Goal: Information Seeking & Learning: Learn about a topic

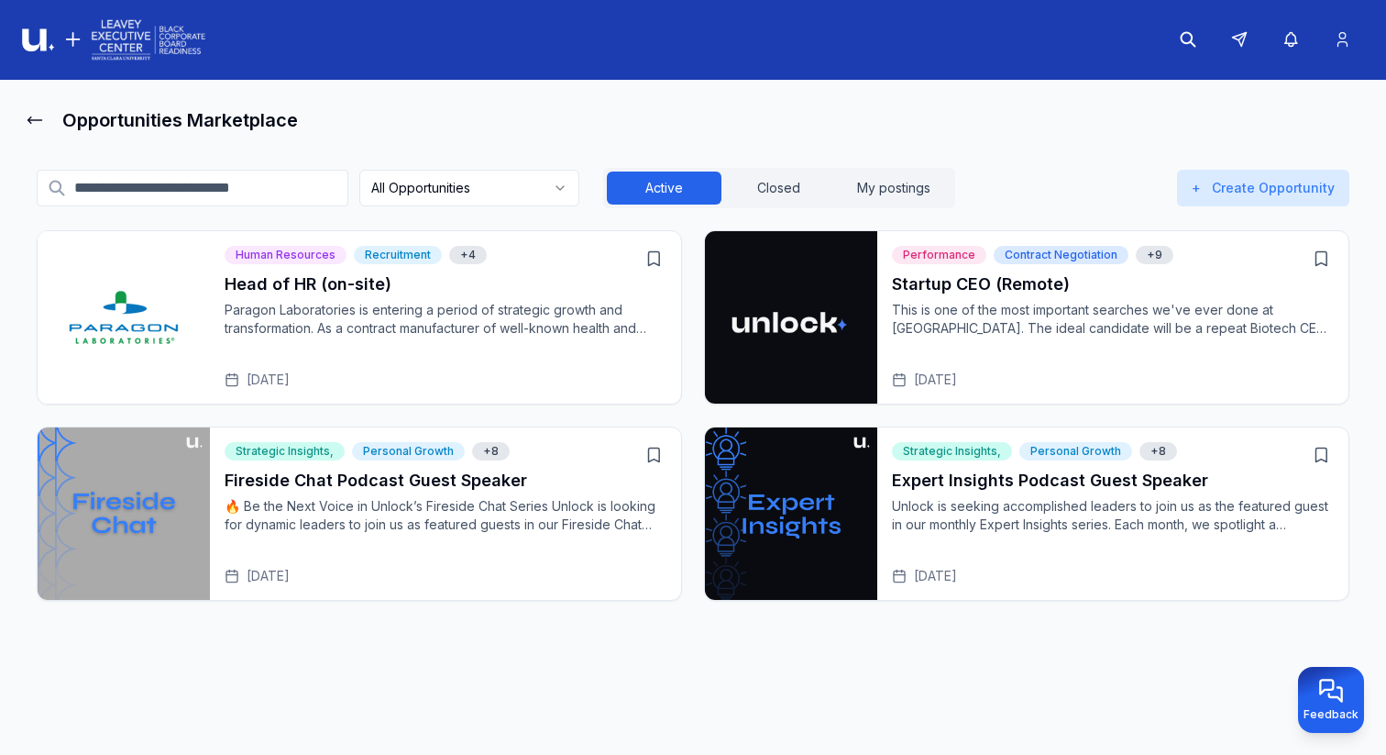
click at [960, 511] on p "Unlock is seeking accomplished leaders to join us as the featured guest in our …" at bounding box center [1113, 515] width 442 height 37
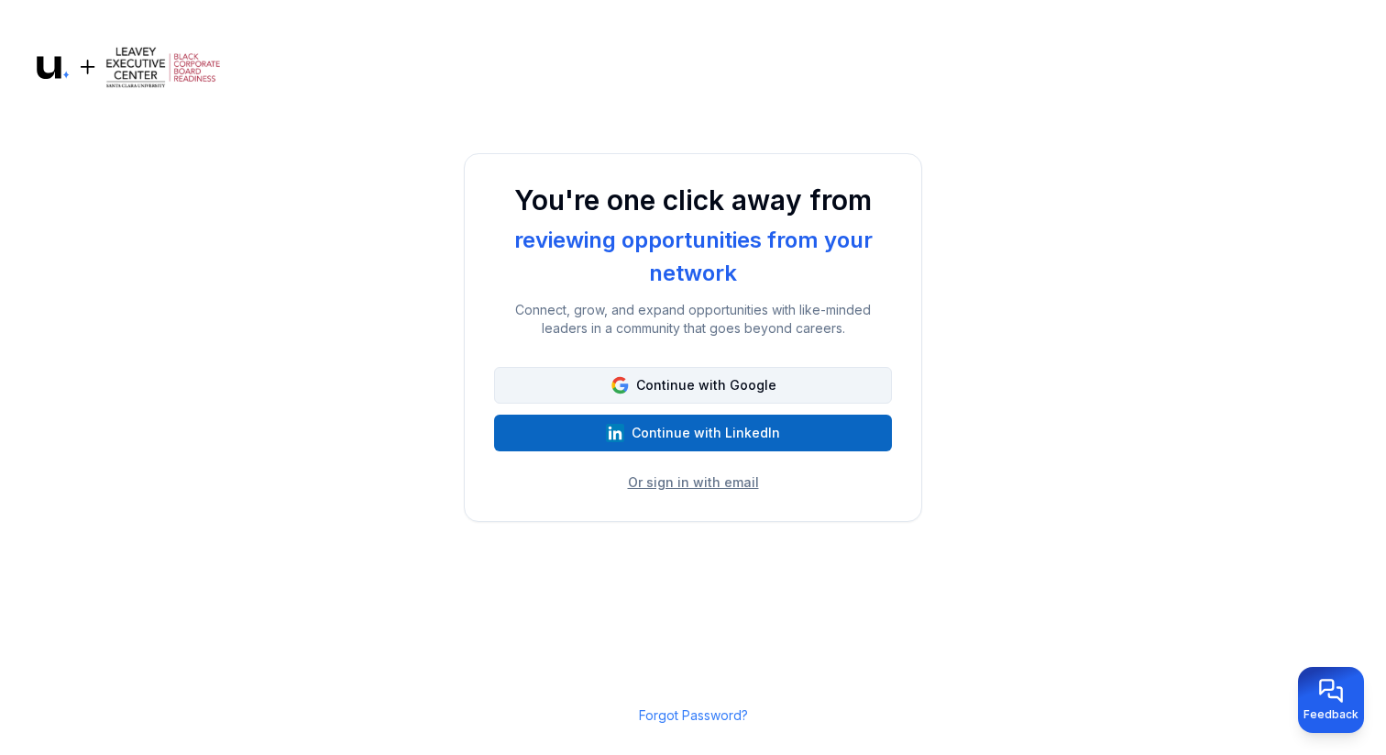
click at [719, 376] on button "Continue with Google" at bounding box center [693, 385] width 398 height 37
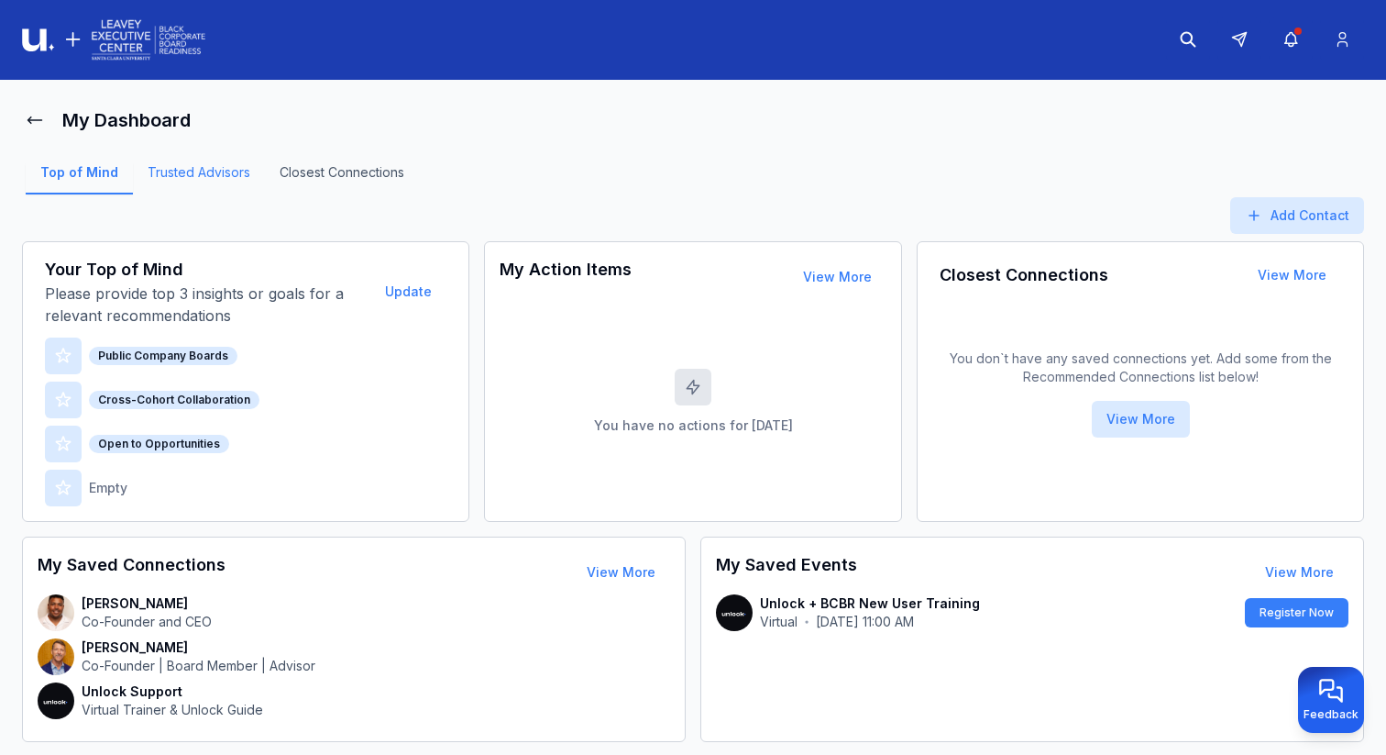
click at [201, 169] on link "Trusted Advisors" at bounding box center [199, 178] width 132 height 31
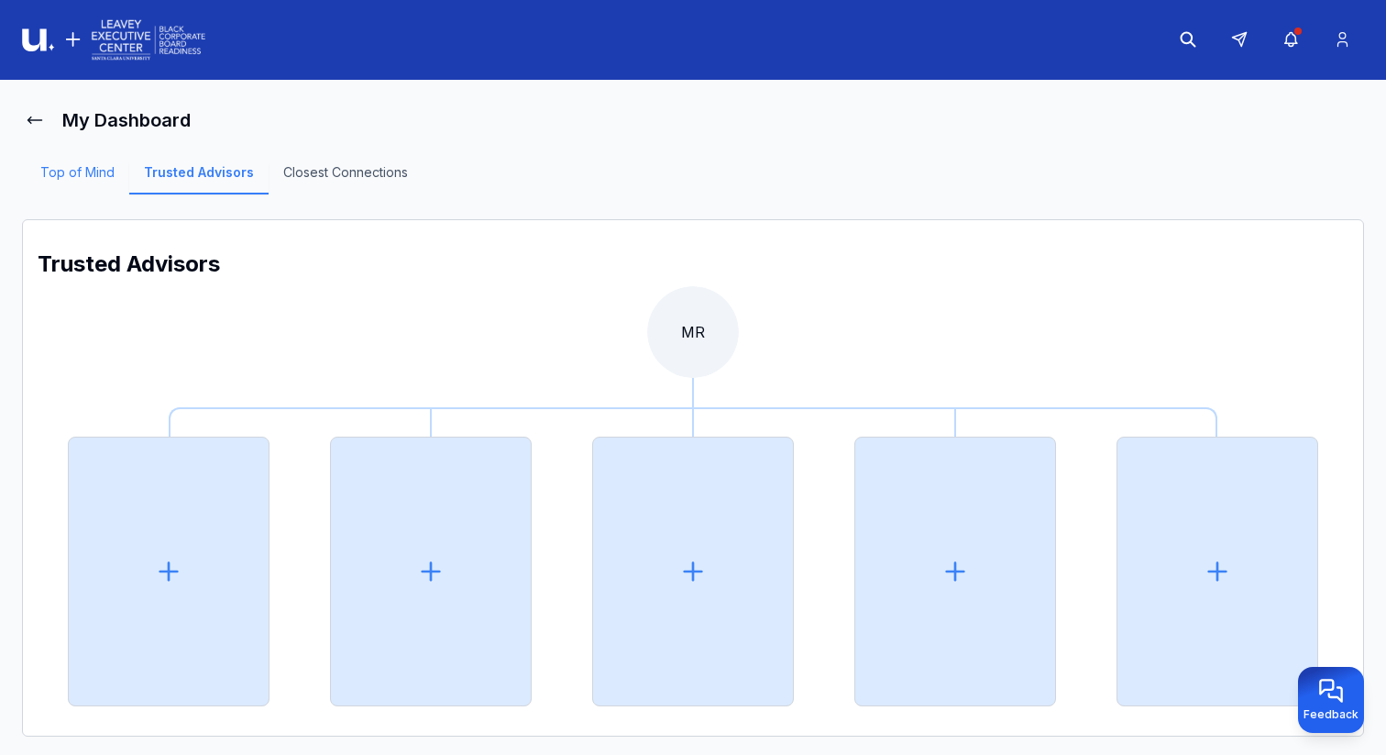
click at [66, 185] on link "Top of Mind" at bounding box center [78, 178] width 104 height 31
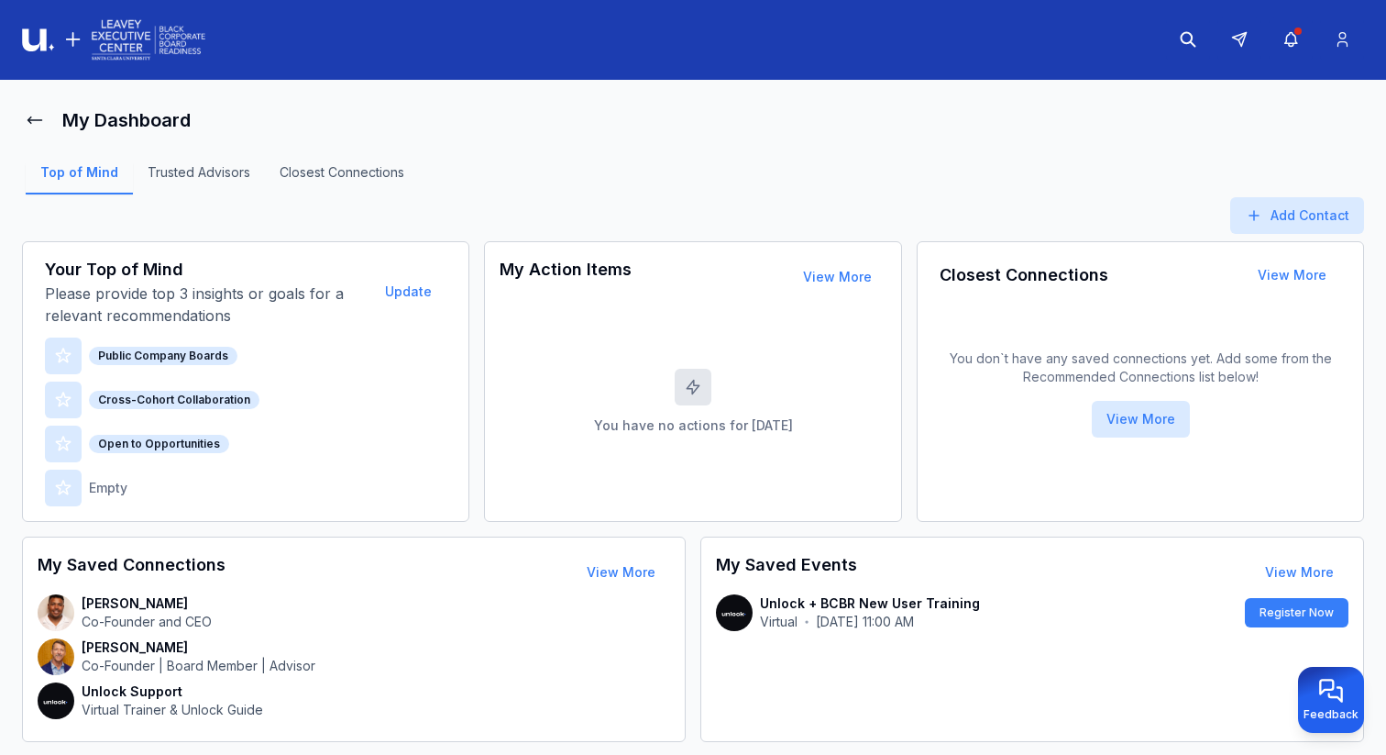
click at [55, 165] on link "Top of Mind" at bounding box center [79, 178] width 107 height 31
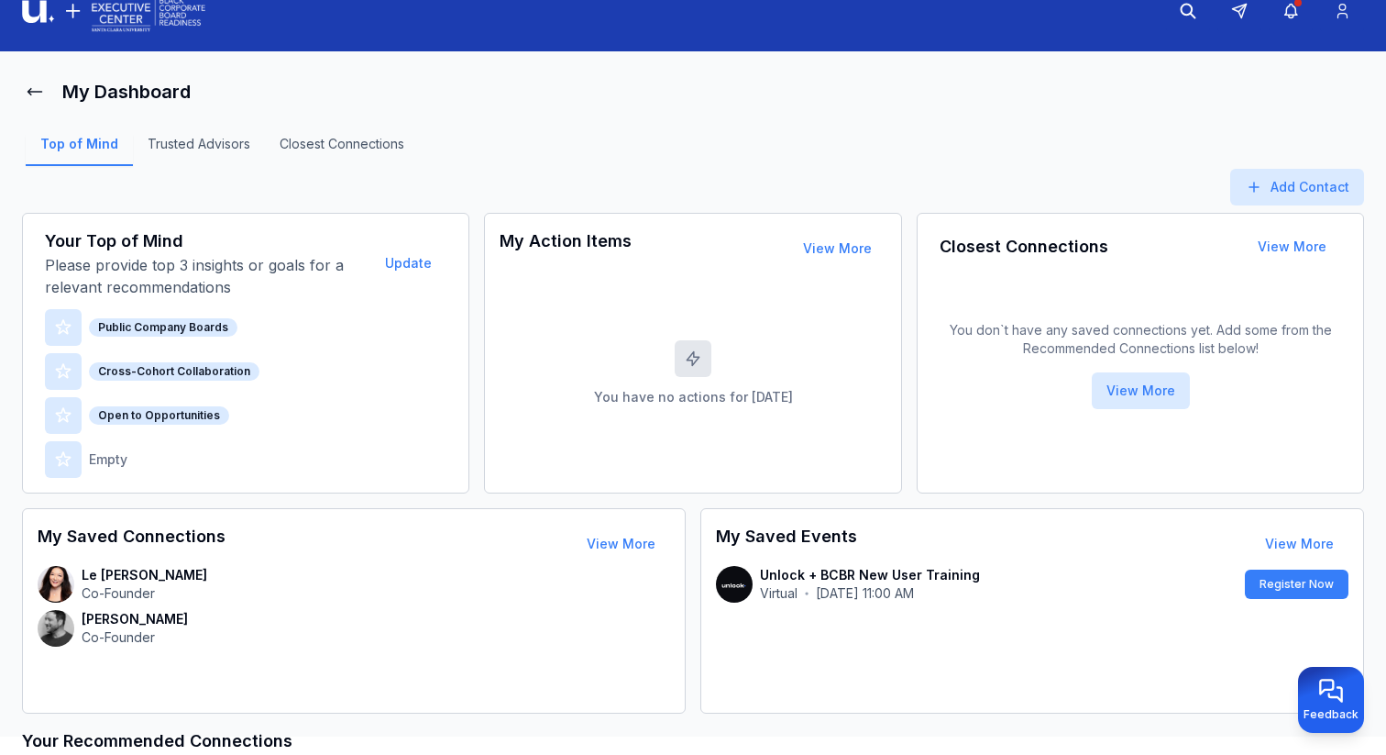
scroll to position [45, 0]
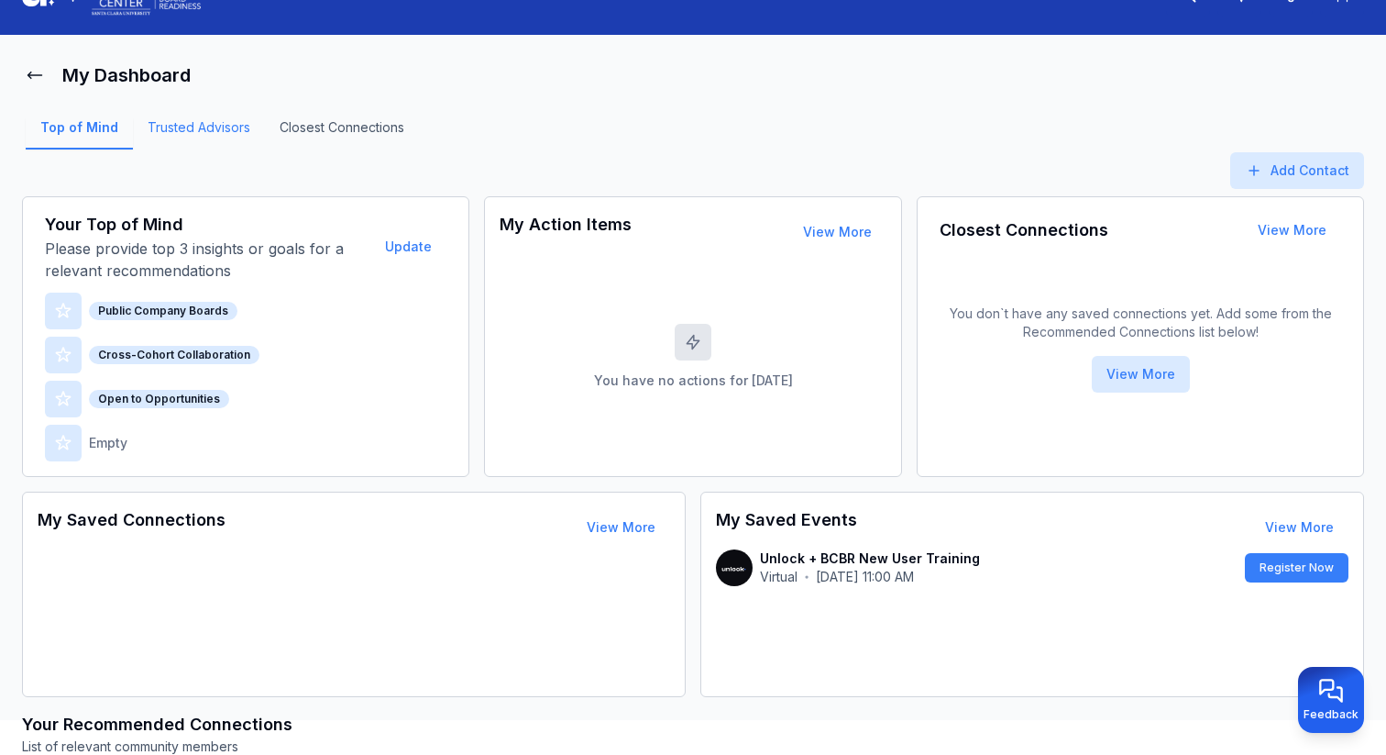
click at [228, 134] on link "Trusted Advisors" at bounding box center [199, 133] width 132 height 31
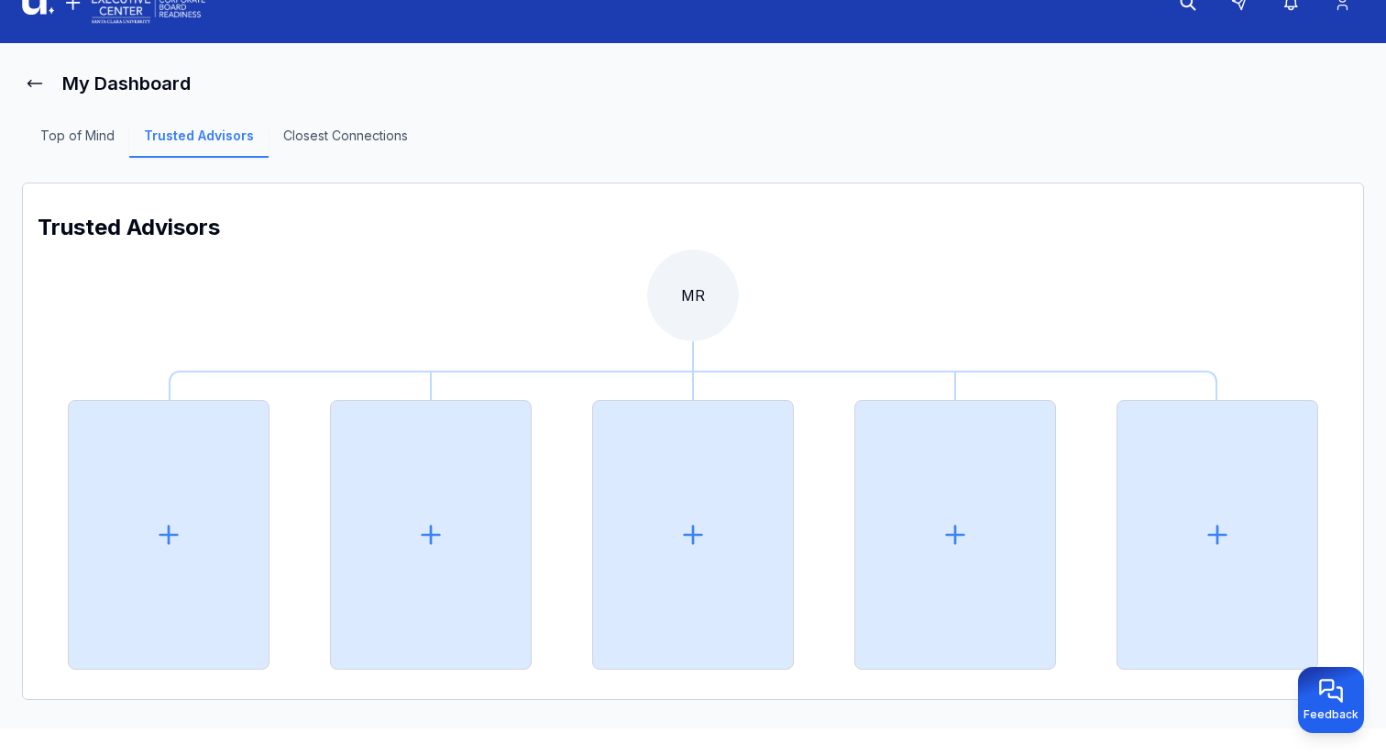
scroll to position [37, 0]
click at [38, 88] on icon at bounding box center [35, 83] width 18 height 18
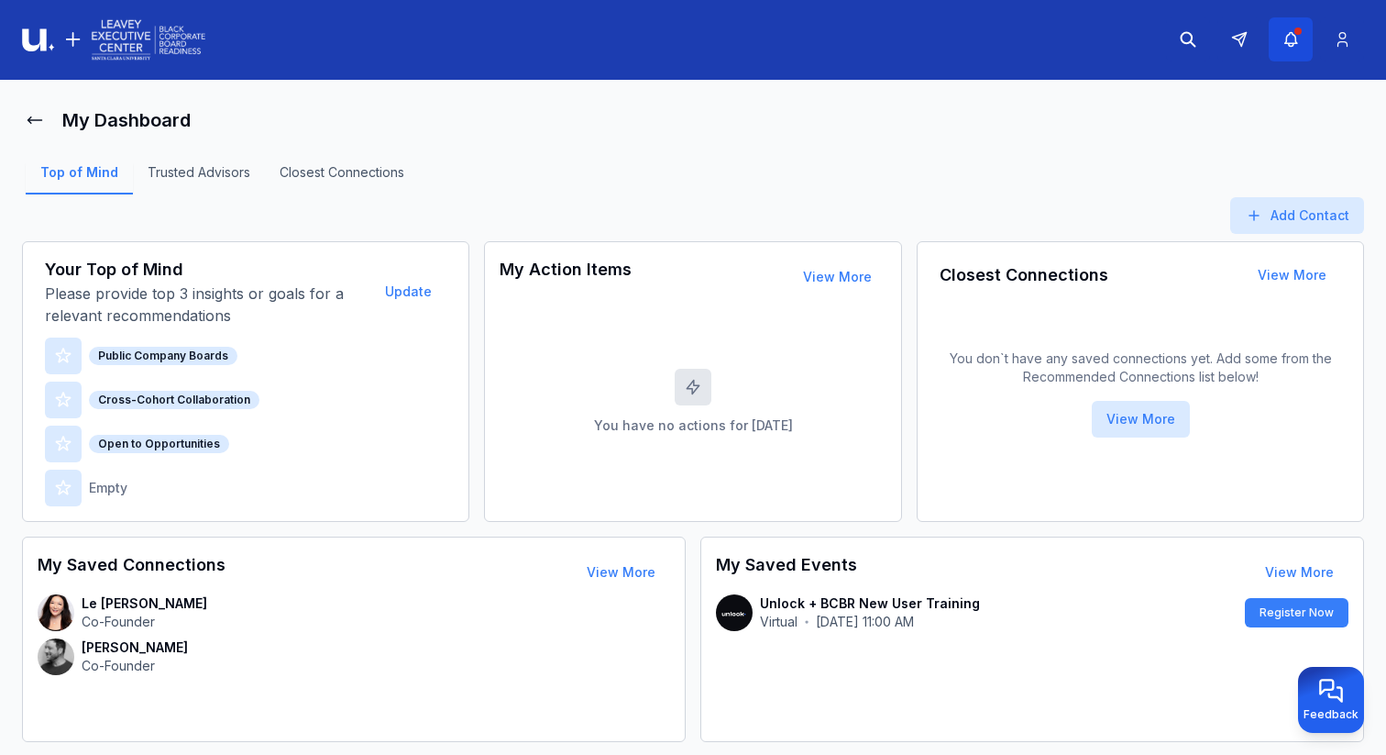
click at [1285, 45] on icon "button" at bounding box center [1291, 39] width 19 height 18
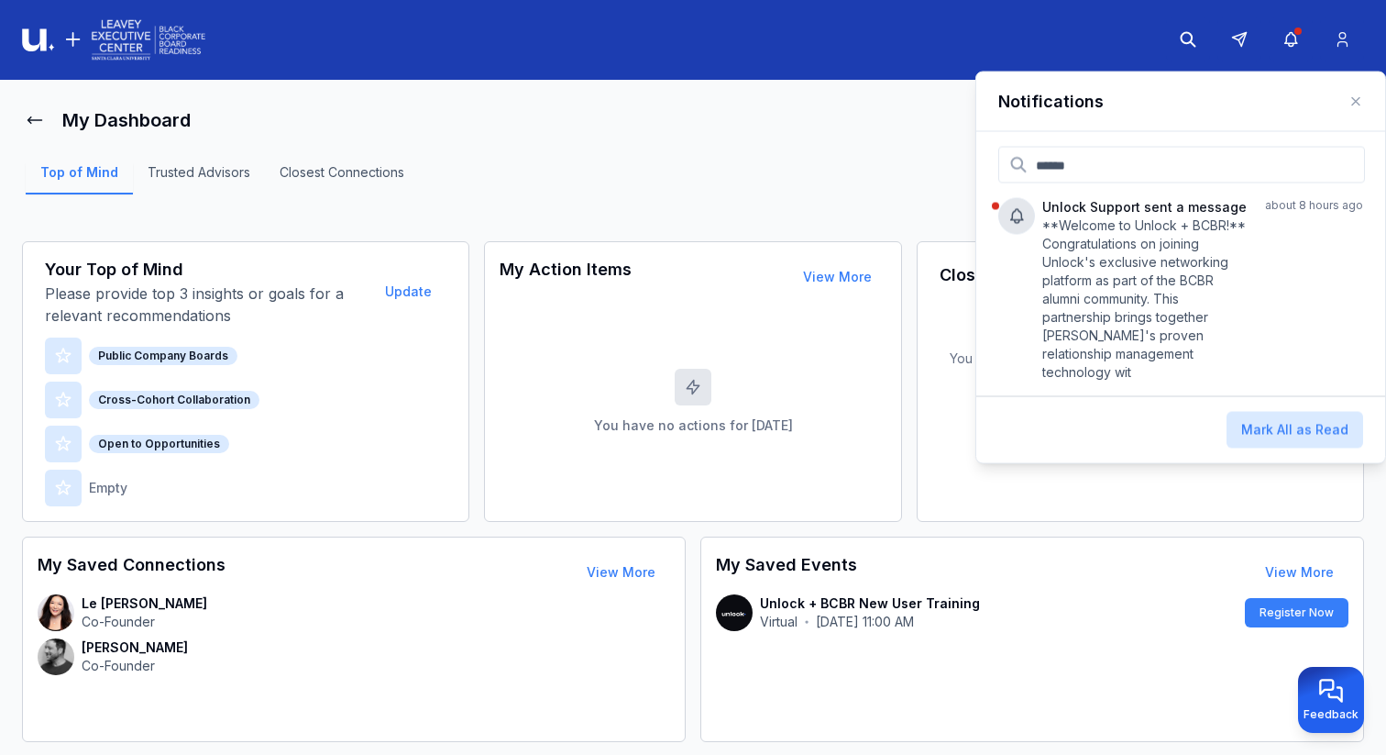
click at [755, 179] on div "Top of Mind Trusted Advisors Closest Connections" at bounding box center [693, 178] width 1342 height 37
